Goal: Find specific page/section: Find specific page/section

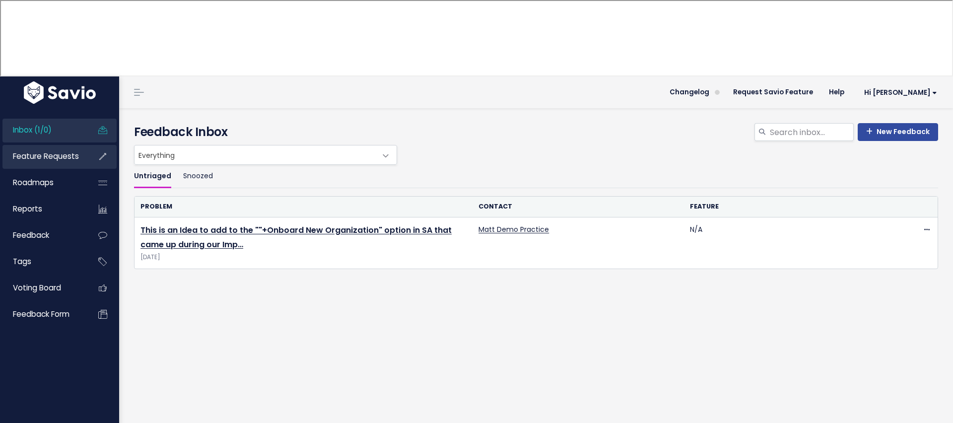
click at [63, 151] on span "Feature Requests" at bounding box center [46, 156] width 66 height 10
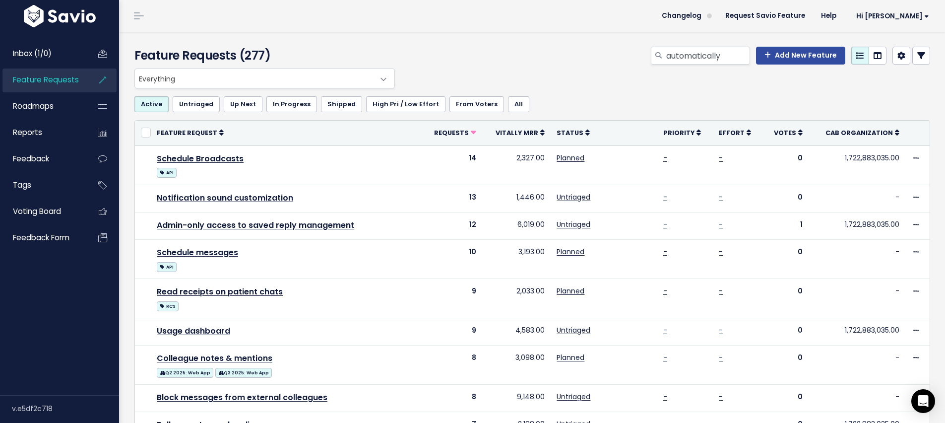
type input "automatically"
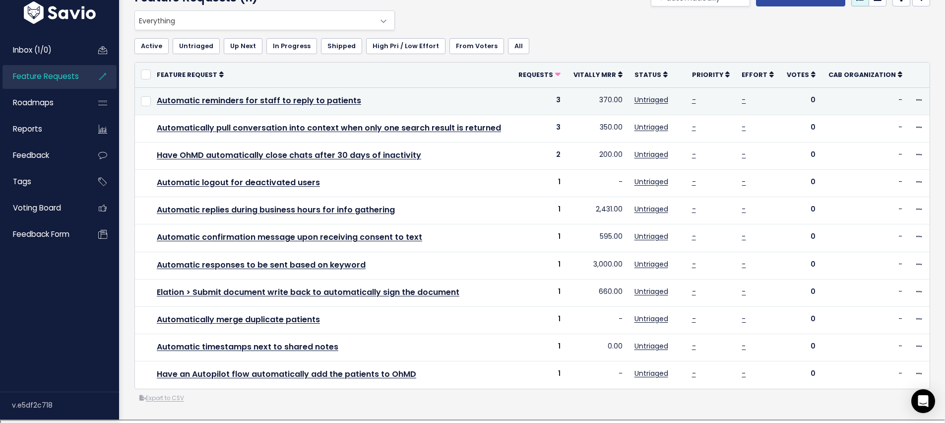
scroll to position [69, 0]
